Goal: Task Accomplishment & Management: Use online tool/utility

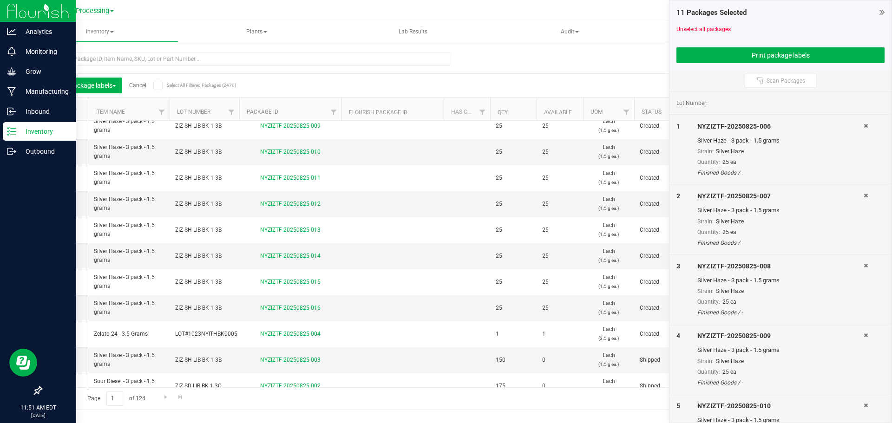
click at [13, 130] on icon at bounding box center [11, 131] width 9 height 9
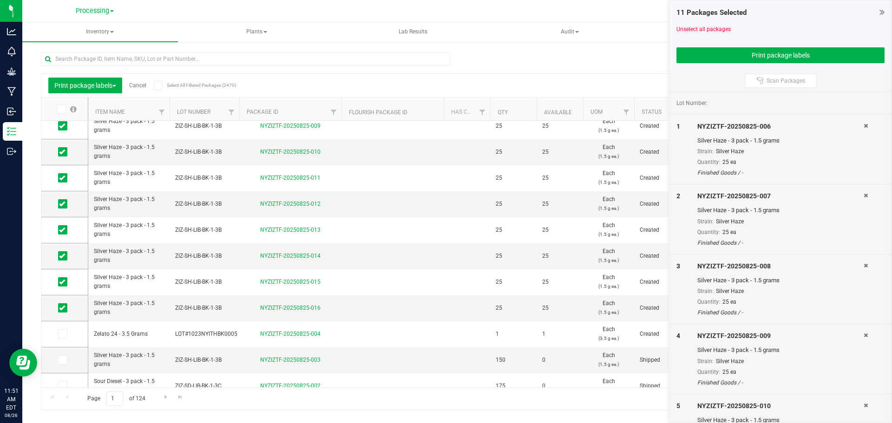
click at [138, 84] on link "Cancel" at bounding box center [137, 85] width 17 height 7
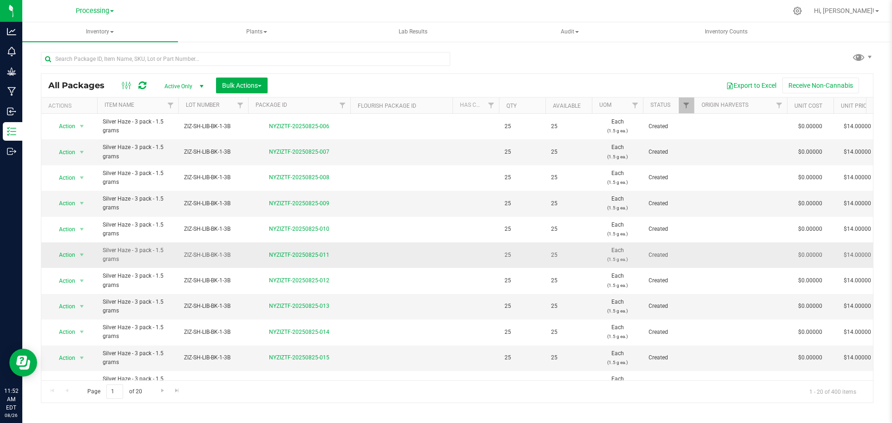
click at [72, 127] on span "Action" at bounding box center [63, 126] width 25 height 13
click at [403, 141] on td at bounding box center [401, 152] width 102 height 26
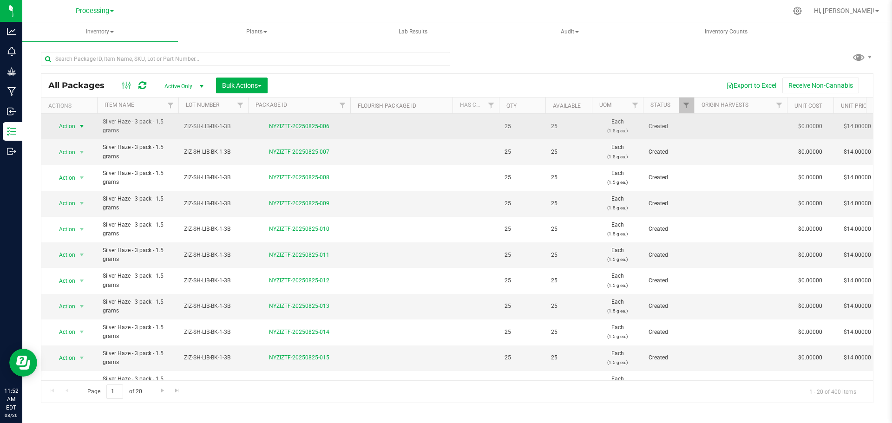
click at [69, 126] on span "Action" at bounding box center [63, 126] width 25 height 13
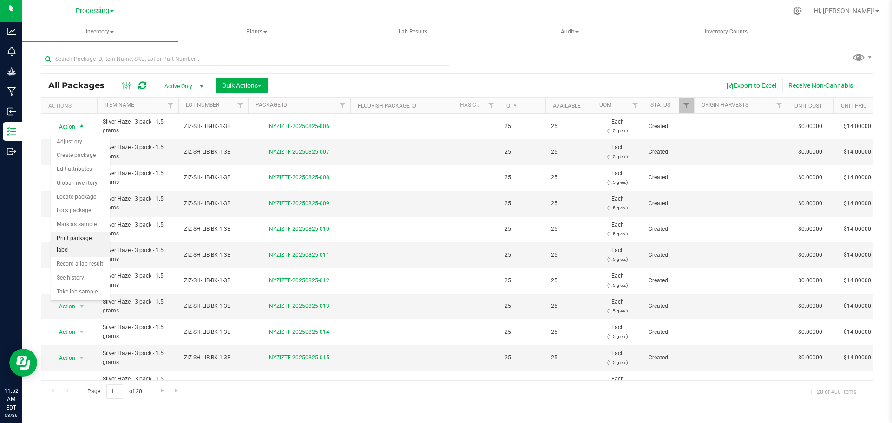
click at [94, 240] on li "Print package label" at bounding box center [80, 245] width 59 height 26
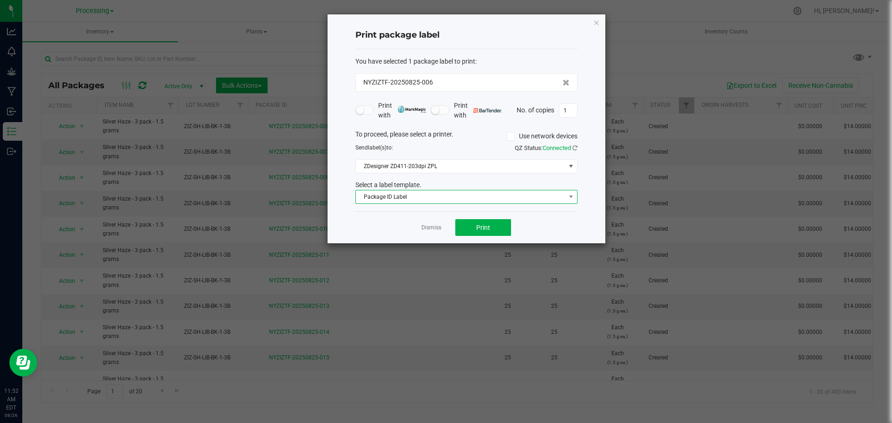
click at [500, 195] on span "Package ID Label" at bounding box center [461, 197] width 210 height 13
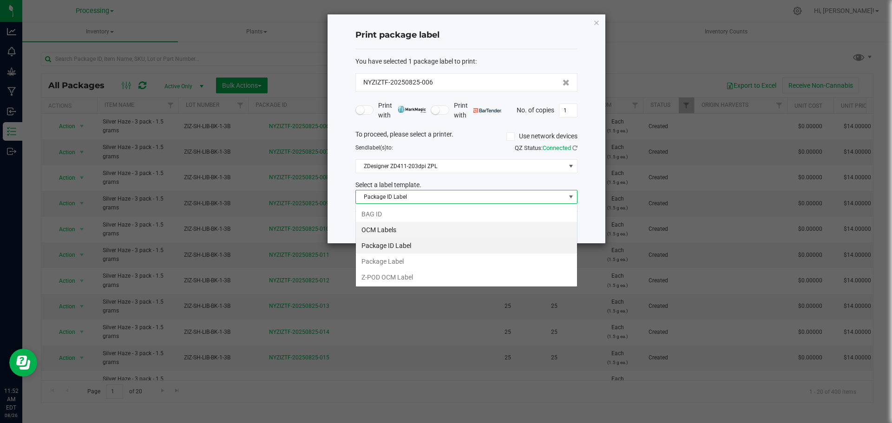
scroll to position [14, 222]
drag, startPoint x: 408, startPoint y: 232, endPoint x: 418, endPoint y: 231, distance: 10.8
click at [408, 231] on li "OCM Labels" at bounding box center [466, 230] width 221 height 16
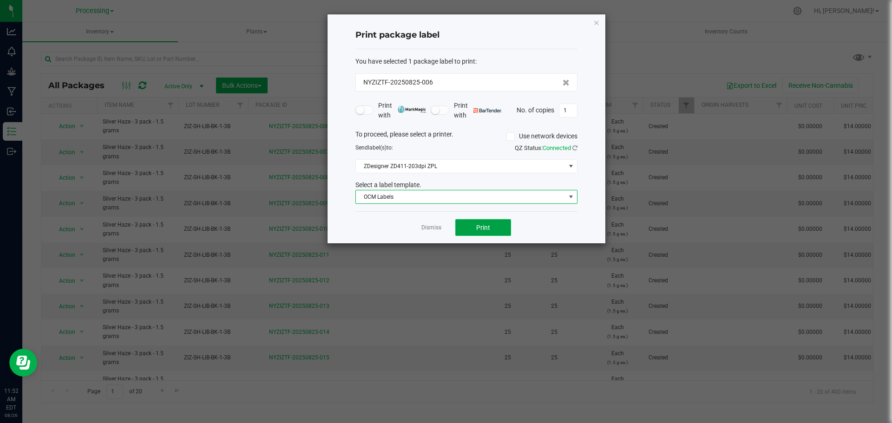
click at [477, 232] on button "Print" at bounding box center [484, 227] width 56 height 17
click at [428, 224] on app-cancel-button "Dismiss" at bounding box center [432, 228] width 20 height 10
click at [437, 231] on link "Dismiss" at bounding box center [432, 228] width 20 height 8
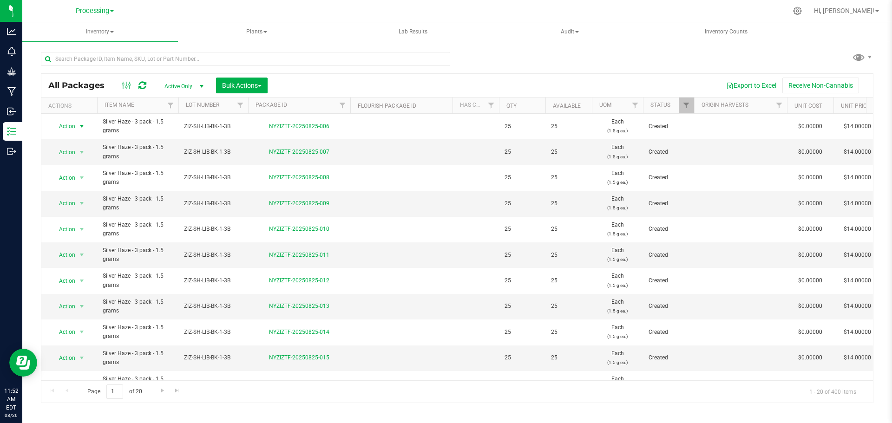
scroll to position [255, 0]
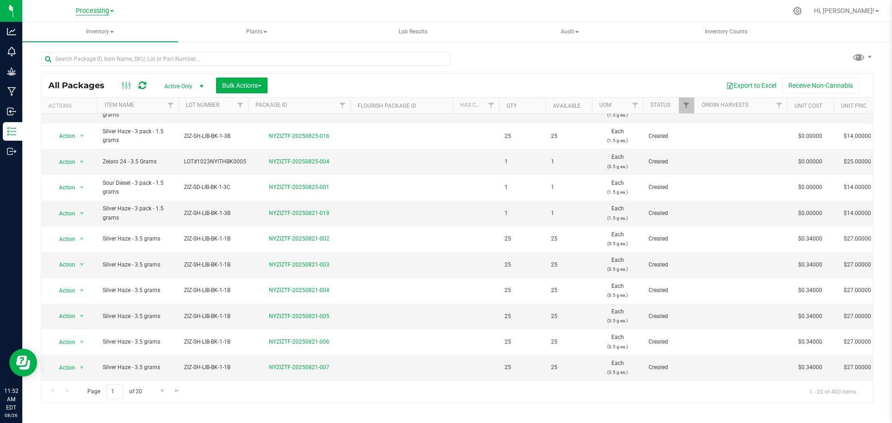
click at [109, 11] on span "Processing" at bounding box center [92, 11] width 33 height 8
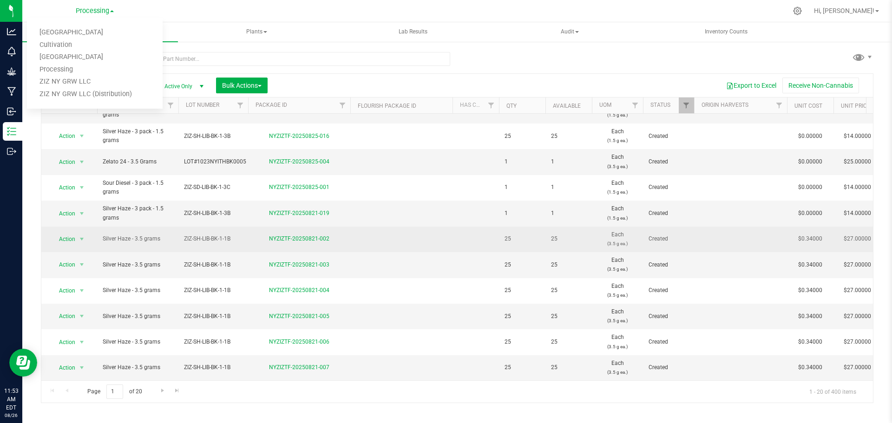
drag, startPoint x: 410, startPoint y: 247, endPoint x: 407, endPoint y: 236, distance: 11.5
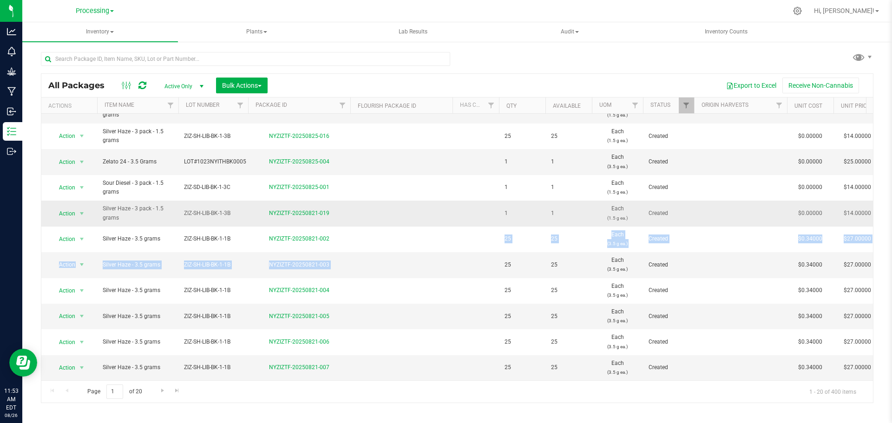
click at [388, 202] on td at bounding box center [401, 214] width 102 height 26
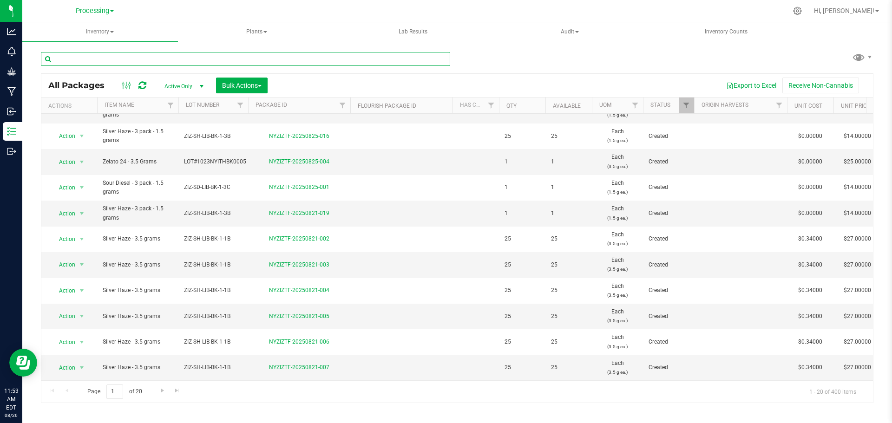
click at [164, 61] on input "text" at bounding box center [246, 59] width 410 height 14
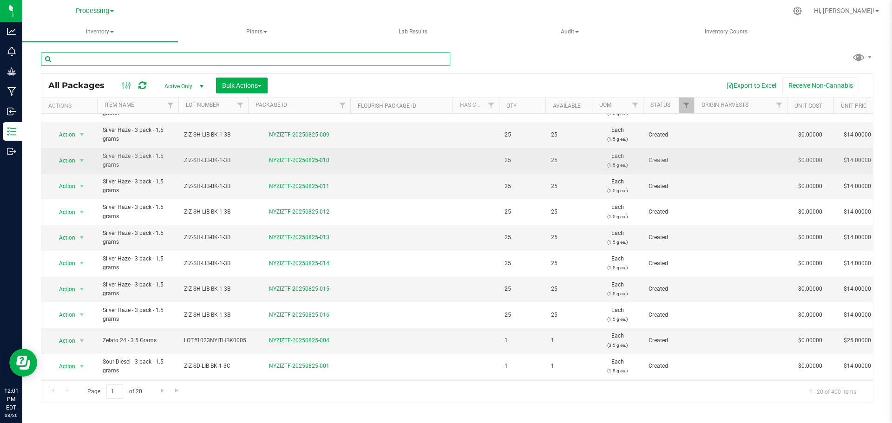
scroll to position [0, 0]
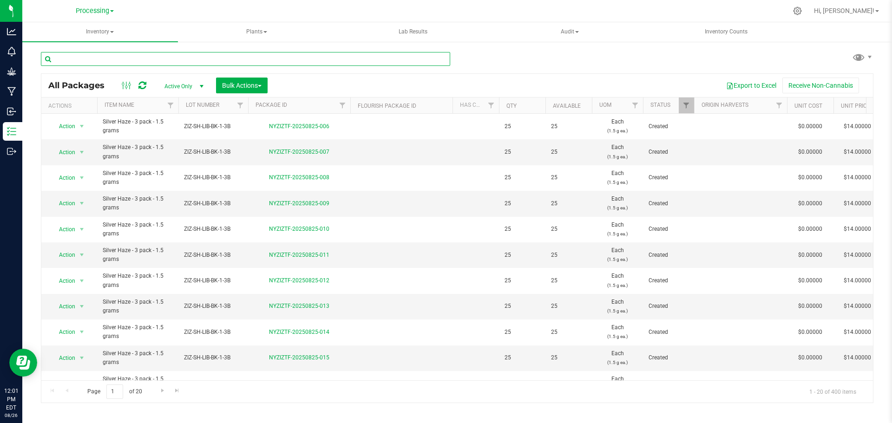
click at [138, 59] on input "text" at bounding box center [246, 59] width 410 height 14
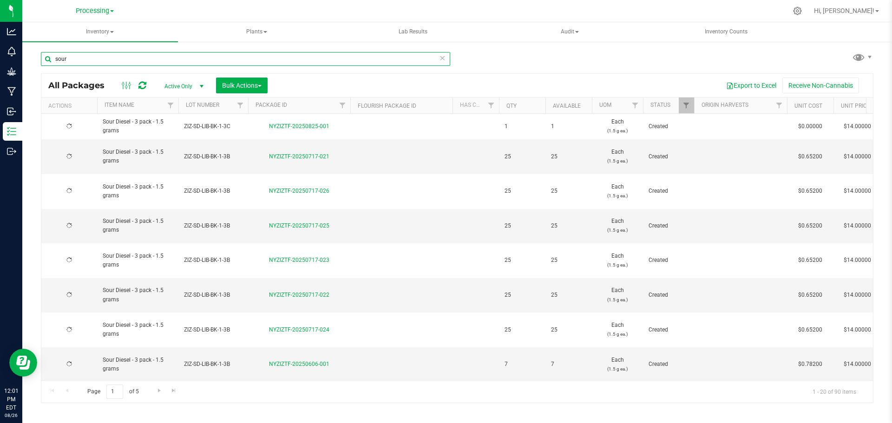
type input "sour"
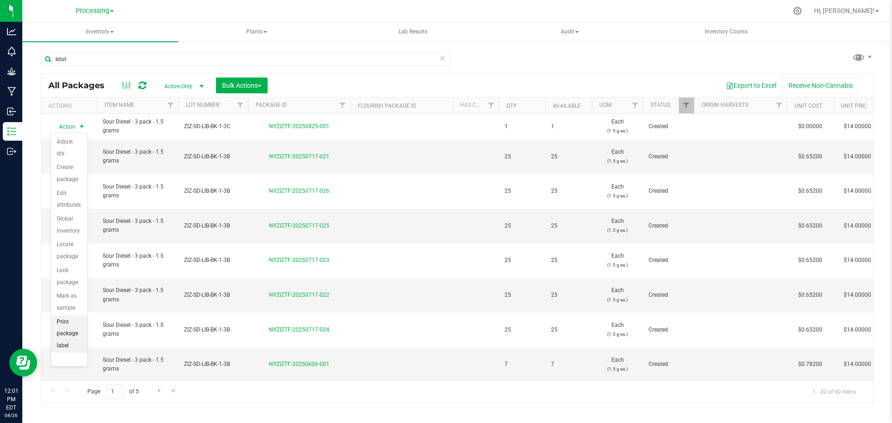
click at [70, 341] on li "Print package label" at bounding box center [69, 335] width 36 height 38
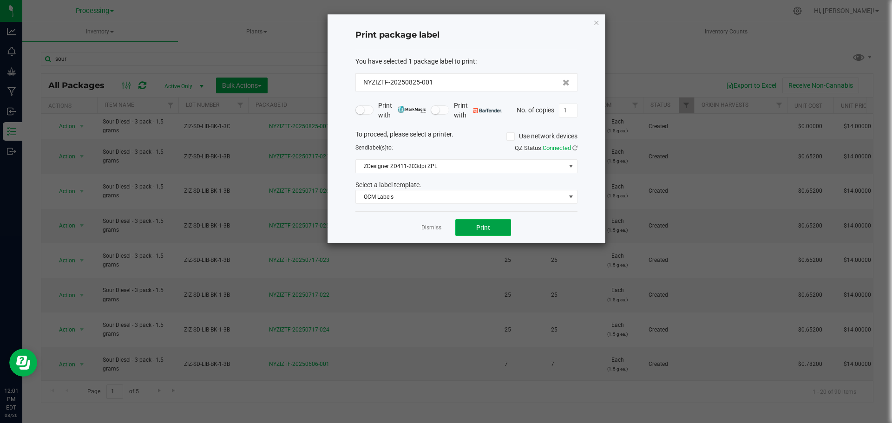
click at [495, 226] on button "Print" at bounding box center [484, 227] width 56 height 17
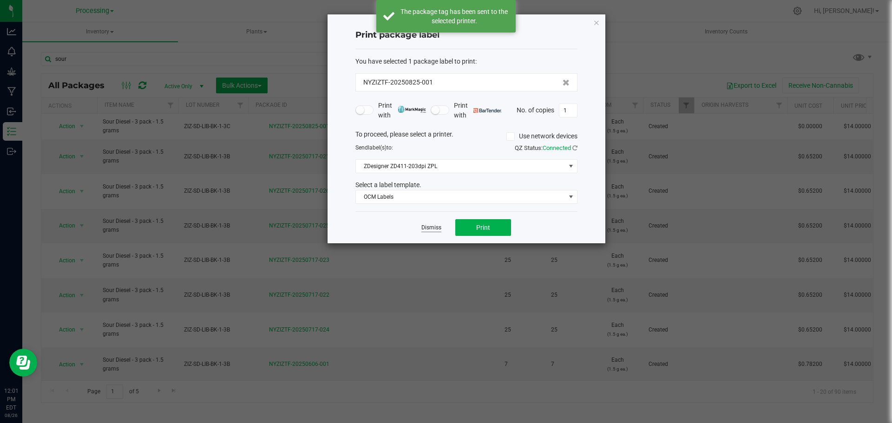
click at [438, 229] on link "Dismiss" at bounding box center [432, 228] width 20 height 8
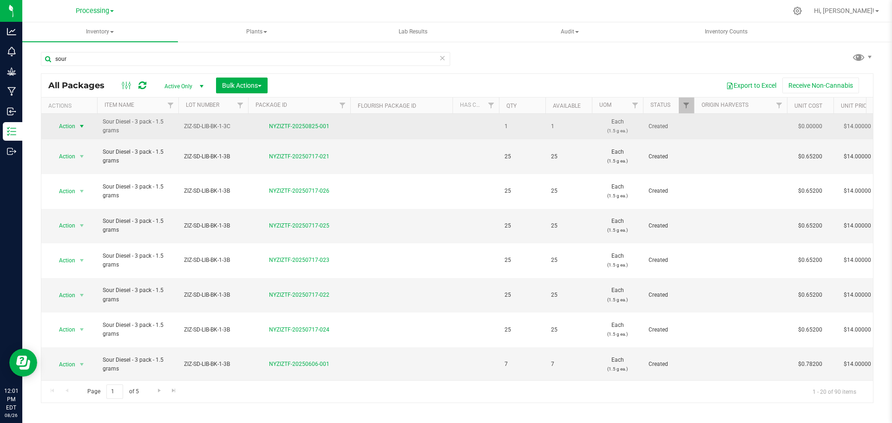
click at [71, 129] on span "Action" at bounding box center [63, 126] width 25 height 13
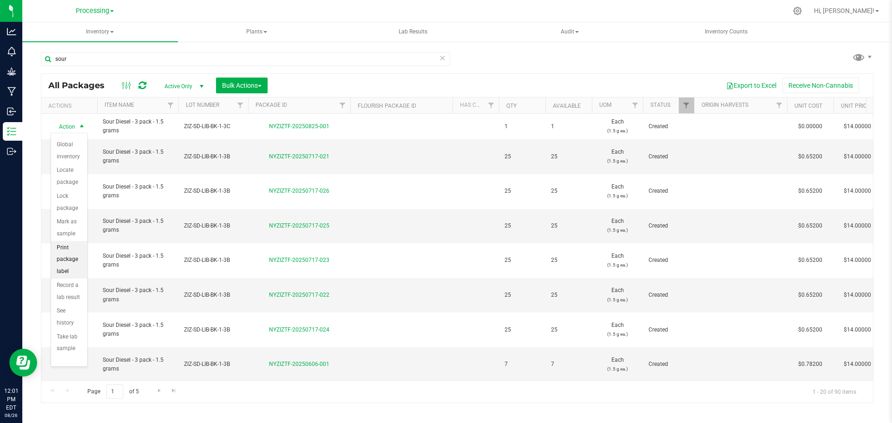
scroll to position [63, 0]
click at [66, 286] on li "Print package label" at bounding box center [69, 271] width 36 height 38
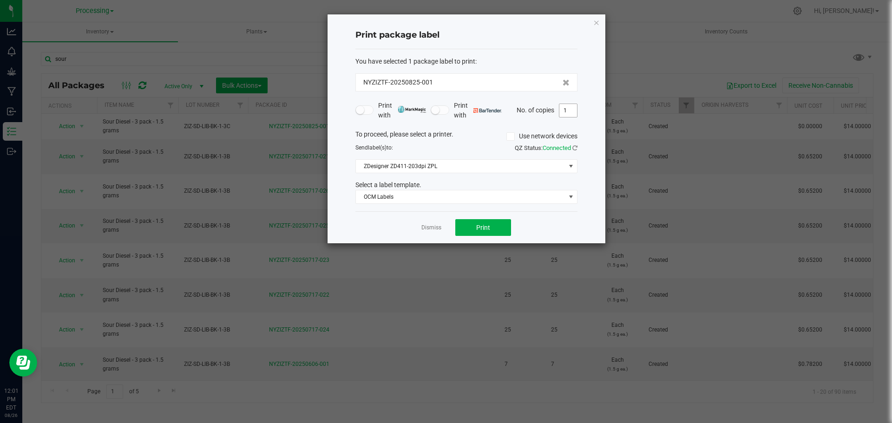
click at [569, 110] on input "1" at bounding box center [569, 110] width 18 height 13
type input "120"
click at [477, 228] on span "Print" at bounding box center [483, 227] width 14 height 7
